Goal: Information Seeking & Learning: Find specific fact

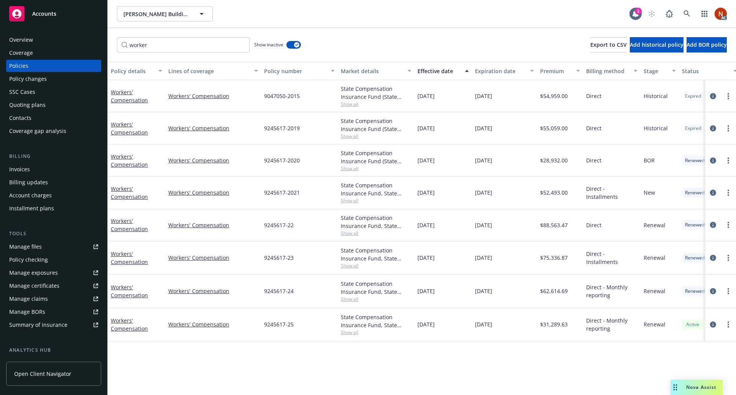
click at [25, 43] on div "Overview" at bounding box center [21, 40] width 24 height 12
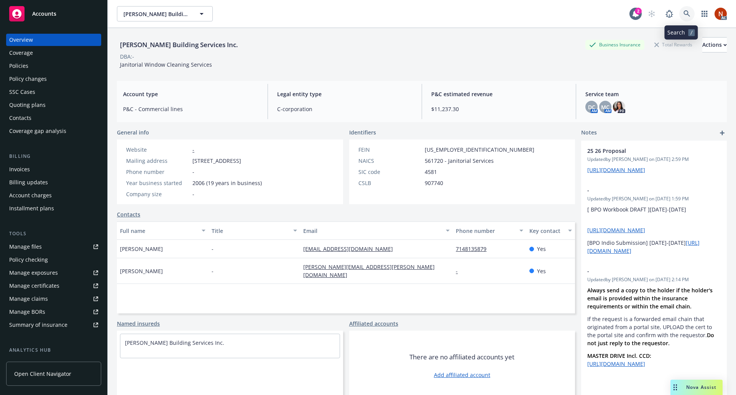
click at [684, 15] on icon at bounding box center [686, 13] width 7 height 7
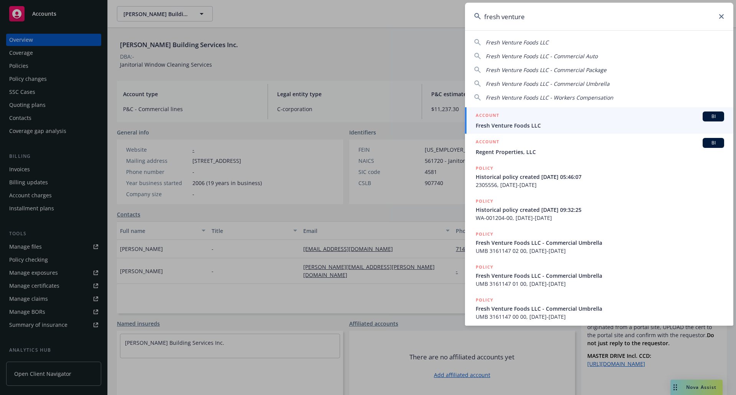
type input "fresh venture"
click at [537, 122] on span "Fresh Venture Foods LLC" at bounding box center [599, 125] width 248 height 8
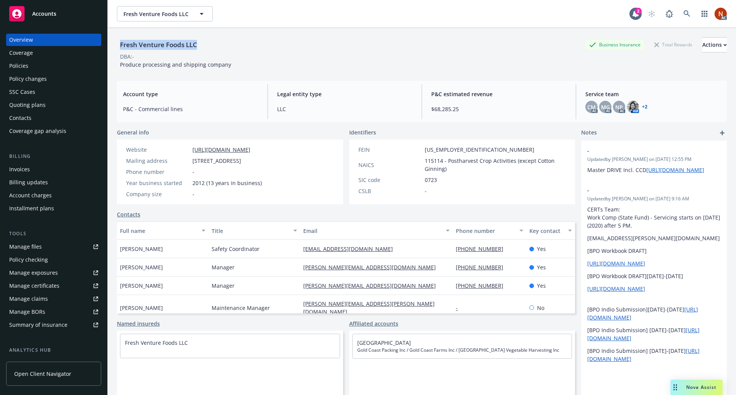
drag, startPoint x: 205, startPoint y: 45, endPoint x: 121, endPoint y: 44, distance: 83.9
click at [121, 44] on div "Fresh Venture Foods LLC Business Insurance Total Rewards Actions" at bounding box center [421, 44] width 609 height 15
copy div "Fresh Venture Foods LLC"
click at [27, 62] on div "Policies" at bounding box center [18, 66] width 19 height 12
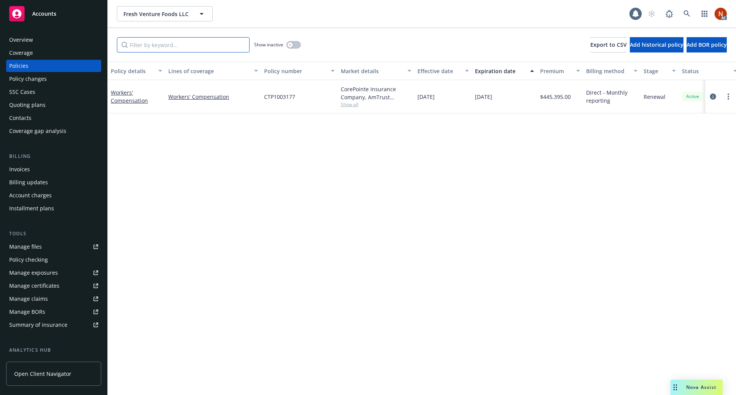
click at [161, 49] on input "Filter by keyword..." at bounding box center [183, 44] width 133 height 15
type input "worker"
drag, startPoint x: 282, startPoint y: 41, endPoint x: 289, endPoint y: 43, distance: 7.8
click at [283, 42] on span "Show inactive" at bounding box center [268, 44] width 29 height 7
click at [292, 43] on div "button" at bounding box center [289, 44] width 5 height 5
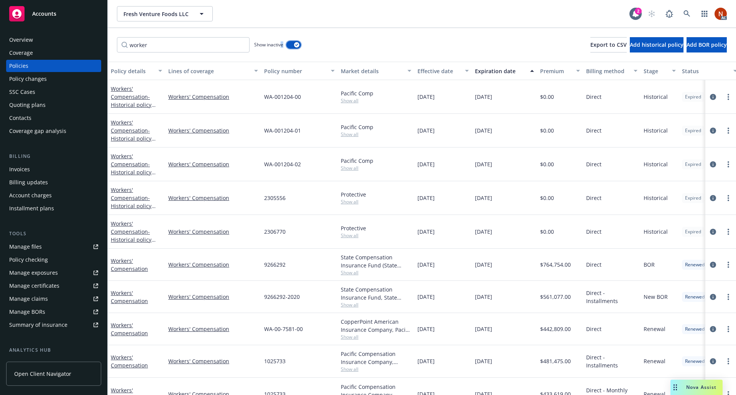
scroll to position [55, 0]
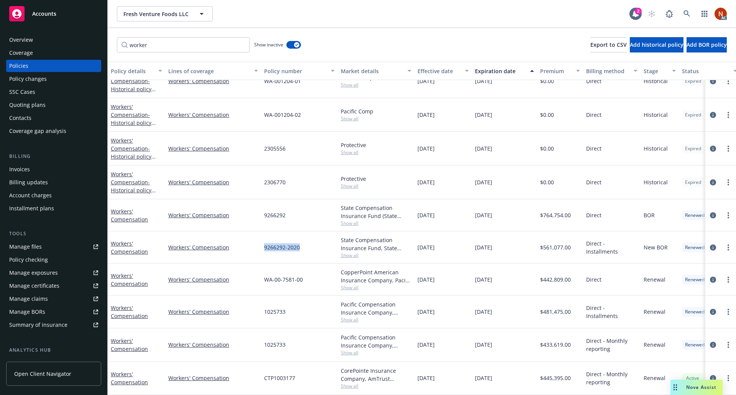
drag, startPoint x: 315, startPoint y: 244, endPoint x: 264, endPoint y: 244, distance: 51.3
click at [264, 244] on div "9266292-2020" at bounding box center [299, 247] width 77 height 32
copy span "9266292-2020"
click at [685, 11] on icon at bounding box center [686, 13] width 7 height 7
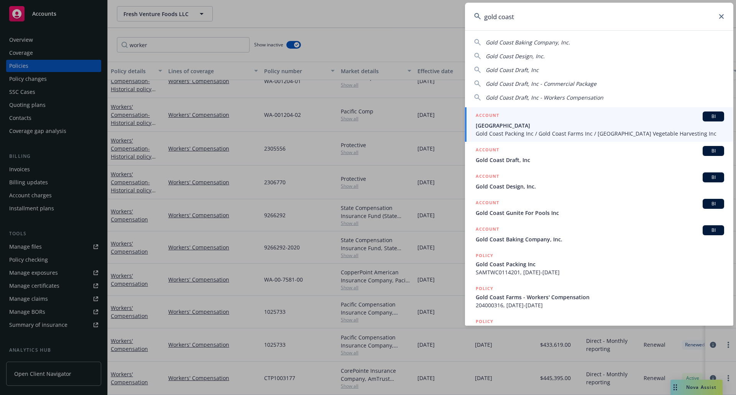
type input "gold coast"
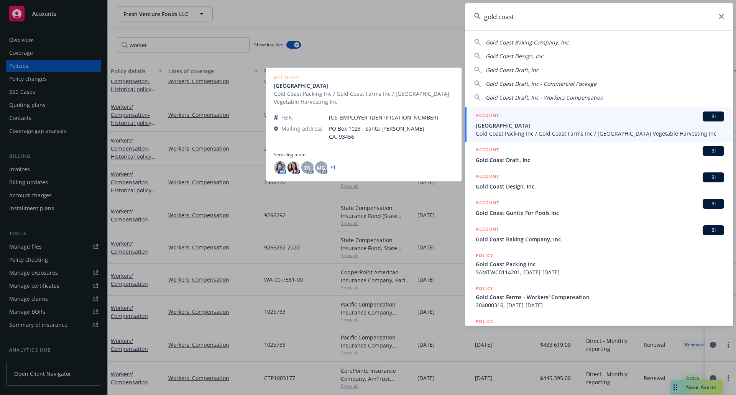
click at [591, 116] on div "ACCOUNT BI" at bounding box center [599, 116] width 248 height 10
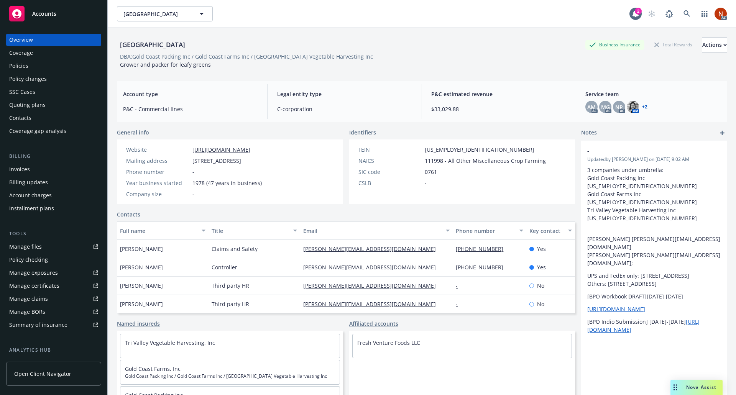
click at [45, 66] on div "Policies" at bounding box center [53, 66] width 89 height 12
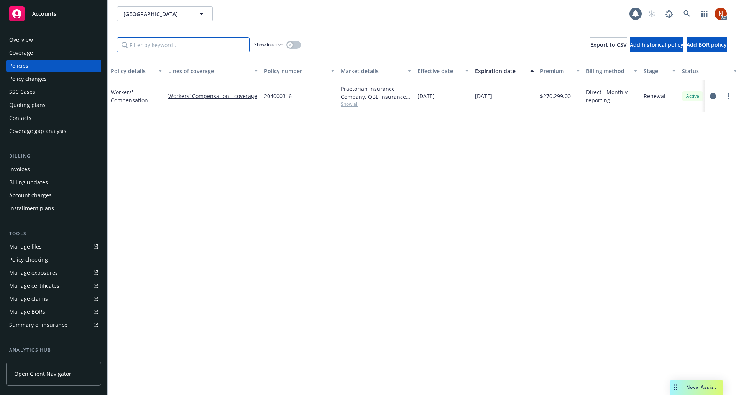
click at [151, 42] on input "Filter by keyword..." at bounding box center [183, 44] width 133 height 15
click at [345, 102] on span "Show all" at bounding box center [376, 104] width 70 height 7
click at [294, 44] on button "button" at bounding box center [293, 45] width 15 height 8
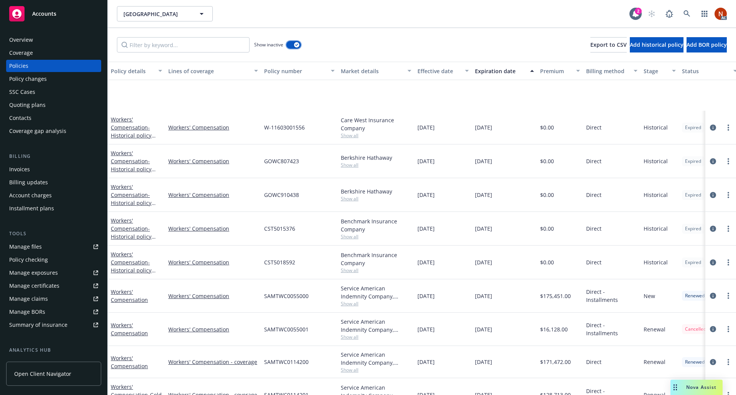
scroll to position [88, 0]
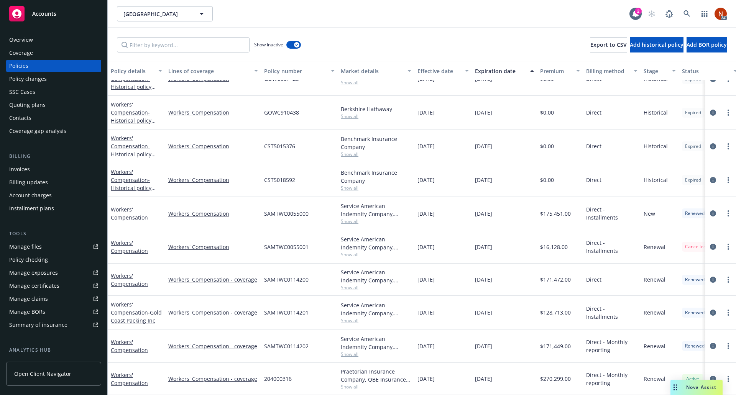
click at [44, 33] on div "Overview Coverage Policies Policy changes SSC Cases Quoting plans Contacts Cove…" at bounding box center [53, 210] width 107 height 370
click at [41, 36] on div "Overview" at bounding box center [53, 40] width 89 height 12
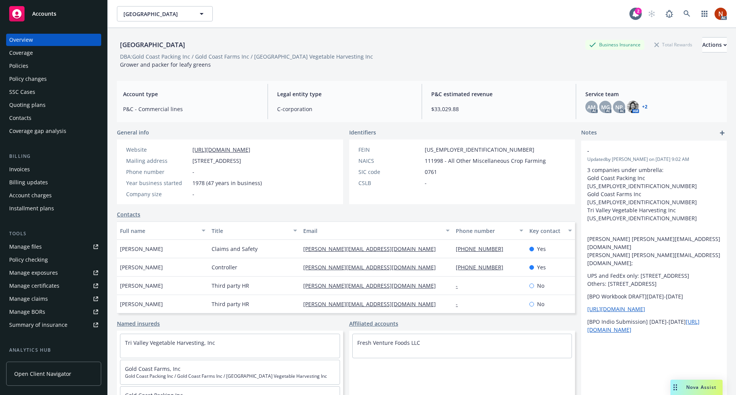
click at [38, 66] on div "Policies" at bounding box center [53, 66] width 89 height 12
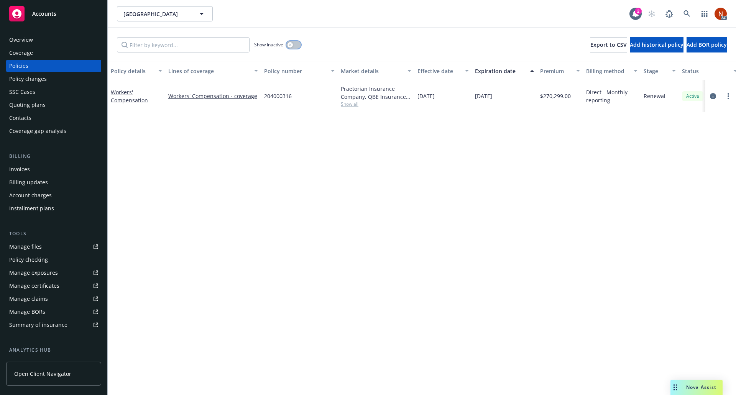
click at [293, 45] on div "button" at bounding box center [289, 44] width 5 height 5
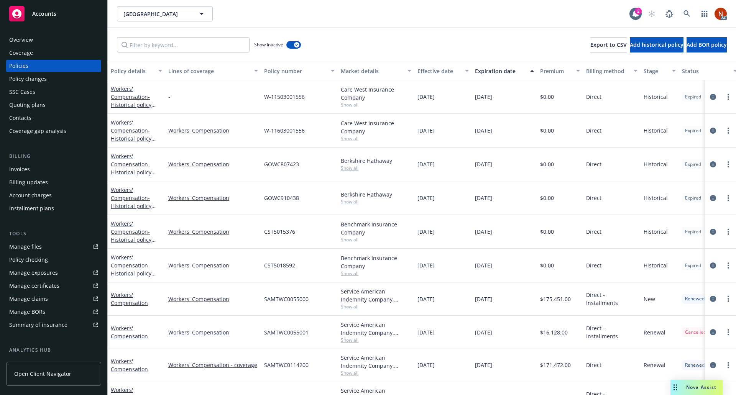
click at [428, 76] on button "Effective date" at bounding box center [442, 71] width 57 height 18
click at [444, 74] on div "Effective date" at bounding box center [438, 71] width 43 height 8
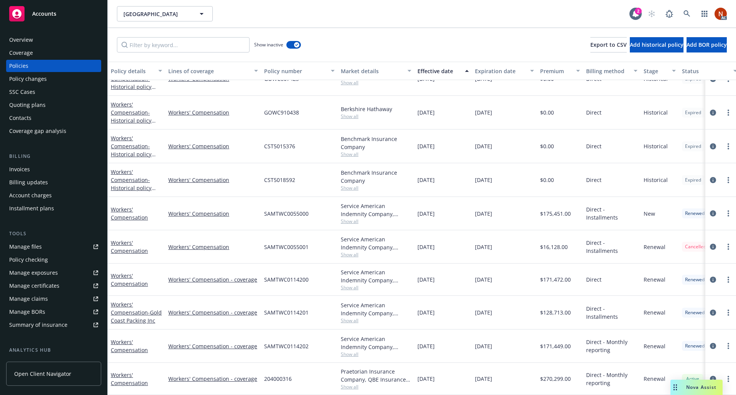
scroll to position [88, 0]
click at [356, 383] on span "Show all" at bounding box center [376, 386] width 70 height 7
click at [352, 383] on span "Show all" at bounding box center [376, 386] width 70 height 7
click at [709, 376] on icon "circleInformation" at bounding box center [712, 379] width 6 height 6
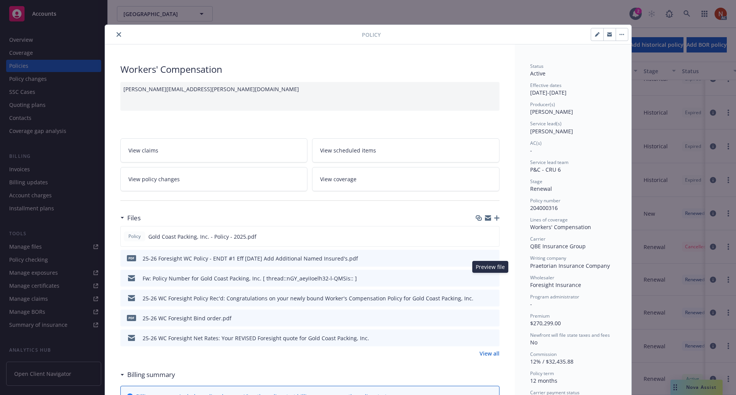
click at [490, 276] on icon "preview file" at bounding box center [491, 277] width 7 height 5
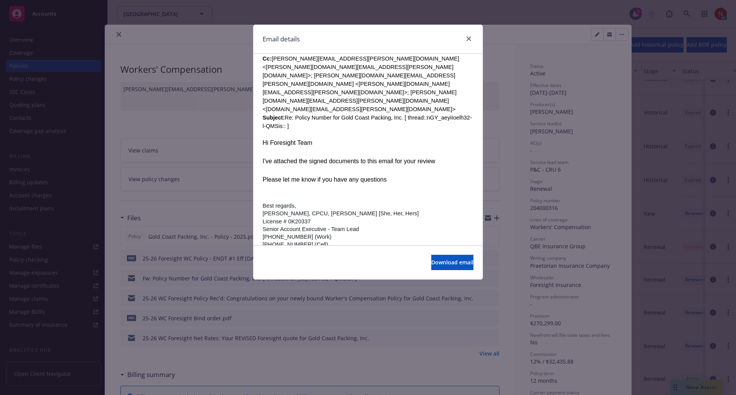
scroll to position [958, 0]
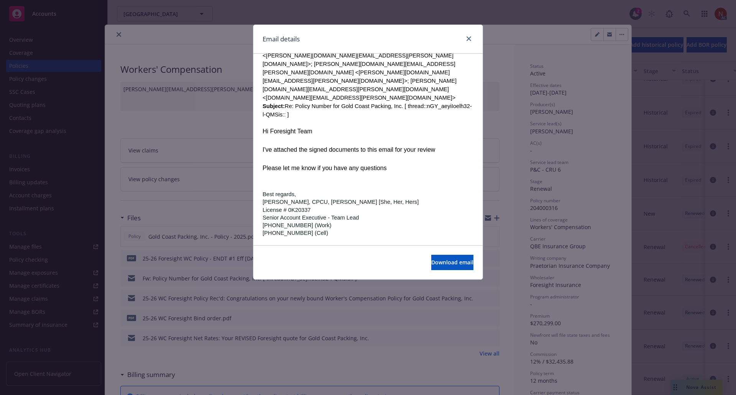
click at [475, 37] on div "Email details" at bounding box center [367, 39] width 229 height 29
click at [470, 38] on icon "close" at bounding box center [468, 38] width 5 height 5
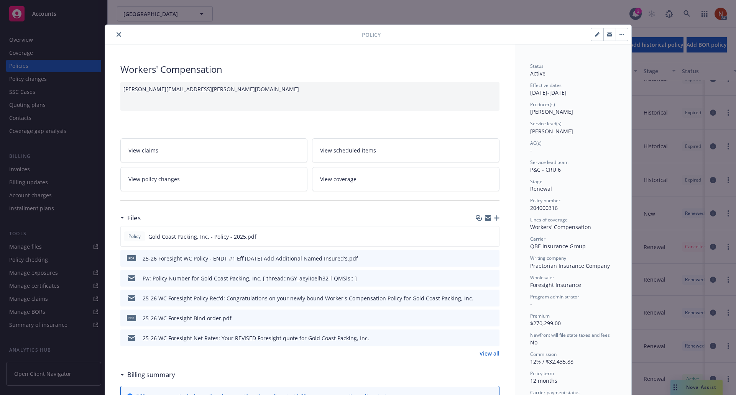
click at [116, 34] on icon "close" at bounding box center [118, 34] width 5 height 5
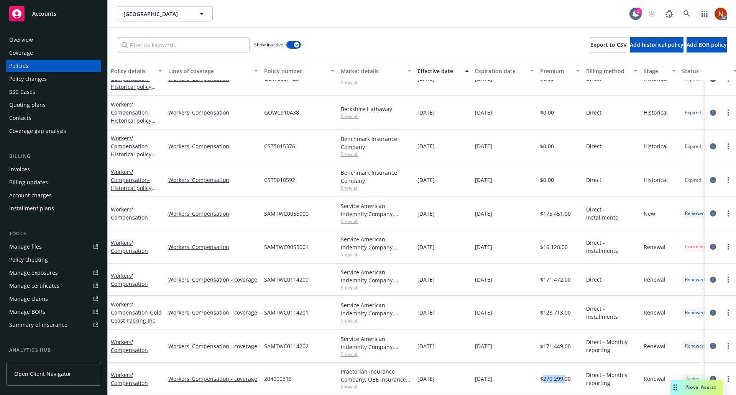
drag, startPoint x: 559, startPoint y: 373, endPoint x: 544, endPoint y: 376, distance: 16.0
click at [544, 376] on span "$270,299.00" at bounding box center [555, 379] width 31 height 8
click at [355, 383] on span "Show all" at bounding box center [376, 386] width 70 height 7
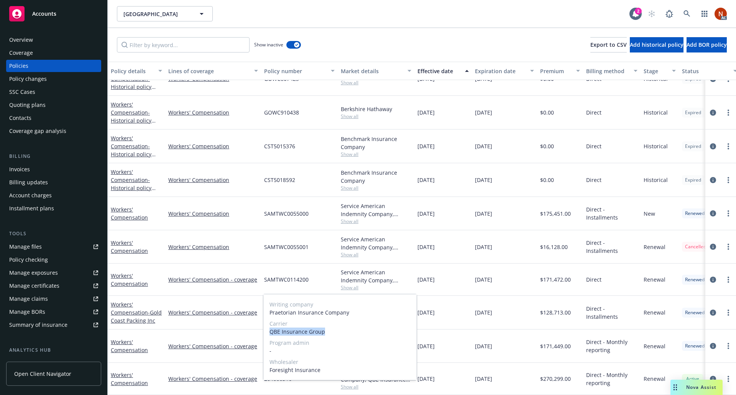
drag, startPoint x: 327, startPoint y: 334, endPoint x: 315, endPoint y: 333, distance: 12.7
click at [268, 334] on div "Writing company Praetorian Insurance Company Carrier QBE Insurance Group Progra…" at bounding box center [339, 337] width 153 height 86
copy span "QBE Insurance Group"
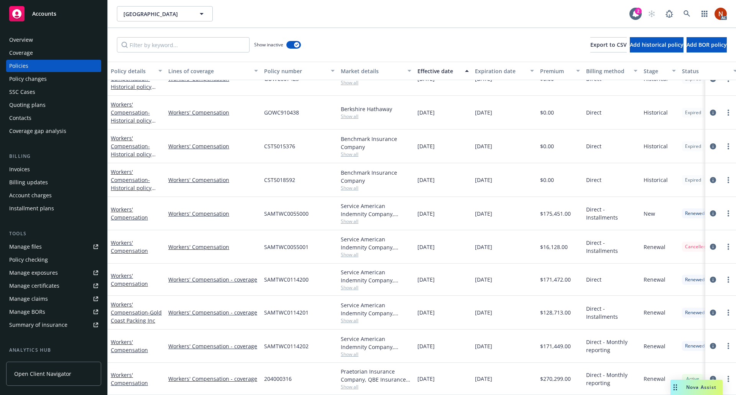
click at [36, 251] on div "Manage files" at bounding box center [25, 247] width 33 height 12
click at [354, 351] on span "Show all" at bounding box center [376, 354] width 70 height 7
click at [709, 376] on icon "circleInformation" at bounding box center [712, 379] width 6 height 6
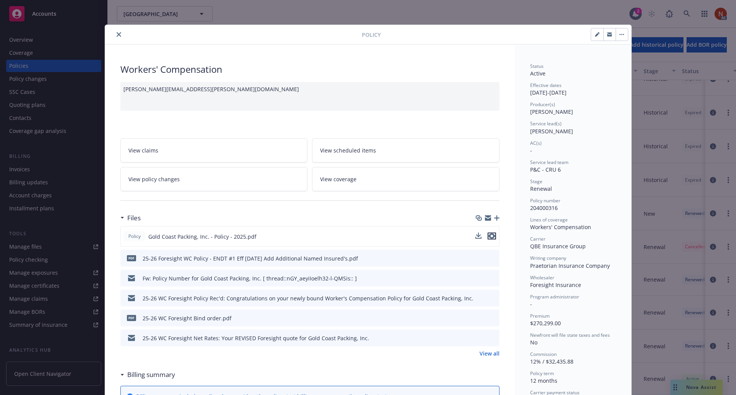
click at [489, 235] on icon "preview file" at bounding box center [491, 235] width 7 height 5
drag, startPoint x: 116, startPoint y: 34, endPoint x: 120, endPoint y: 37, distance: 4.1
click at [116, 34] on icon "close" at bounding box center [118, 34] width 5 height 5
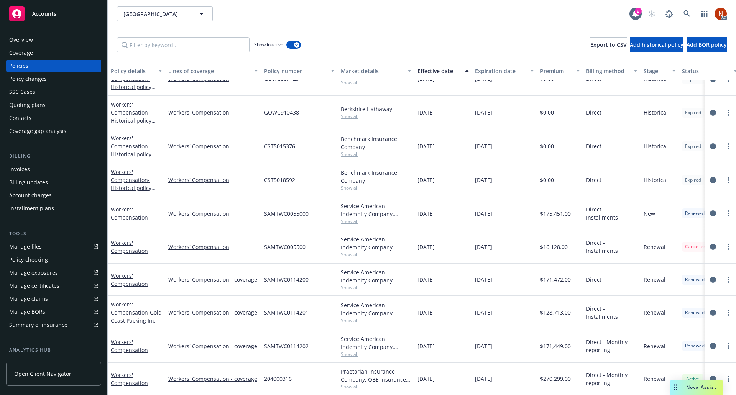
click at [350, 383] on span "Show all" at bounding box center [376, 386] width 70 height 7
click at [50, 298] on link "Manage claims" at bounding box center [53, 299] width 95 height 12
click at [686, 10] on link at bounding box center [686, 13] width 15 height 15
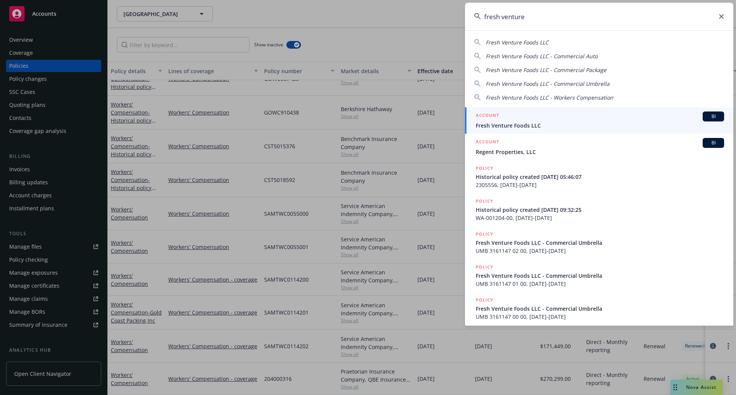
type input "fresh venture"
click at [553, 118] on div "ACCOUNT BI" at bounding box center [599, 116] width 248 height 10
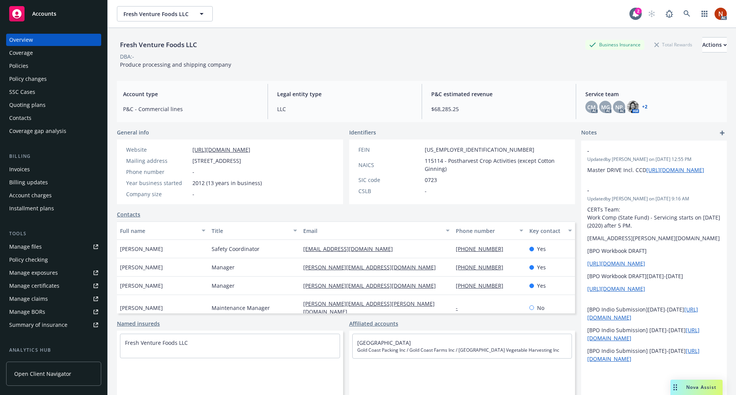
click at [50, 73] on div "Policy changes" at bounding box center [53, 79] width 89 height 12
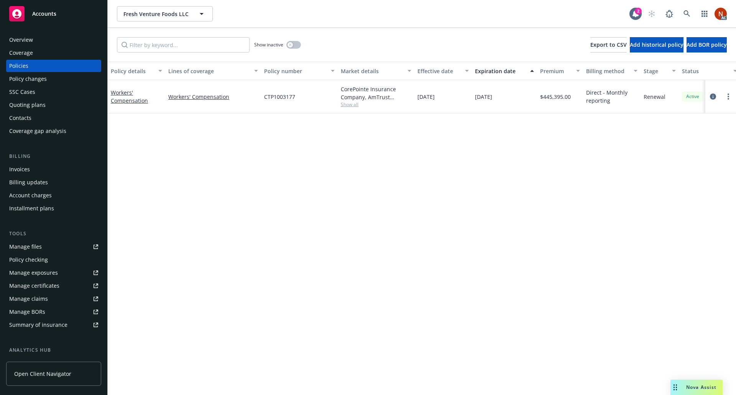
click at [55, 38] on div "Overview" at bounding box center [53, 40] width 89 height 12
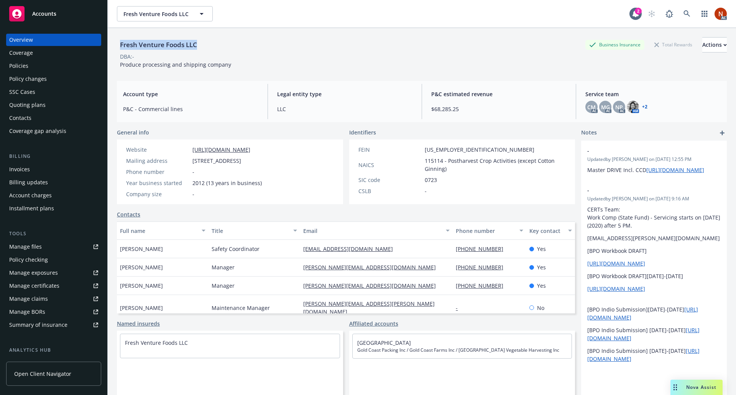
drag, startPoint x: 149, startPoint y: 49, endPoint x: 118, endPoint y: 46, distance: 30.8
click at [118, 46] on div "Fresh Venture Foods LLC Business Insurance Total Rewards Actions" at bounding box center [421, 44] width 609 height 15
copy div "Fresh Venture Foods LLC"
click at [27, 301] on div "Manage claims" at bounding box center [28, 299] width 39 height 12
